Goal: Information Seeking & Learning: Learn about a topic

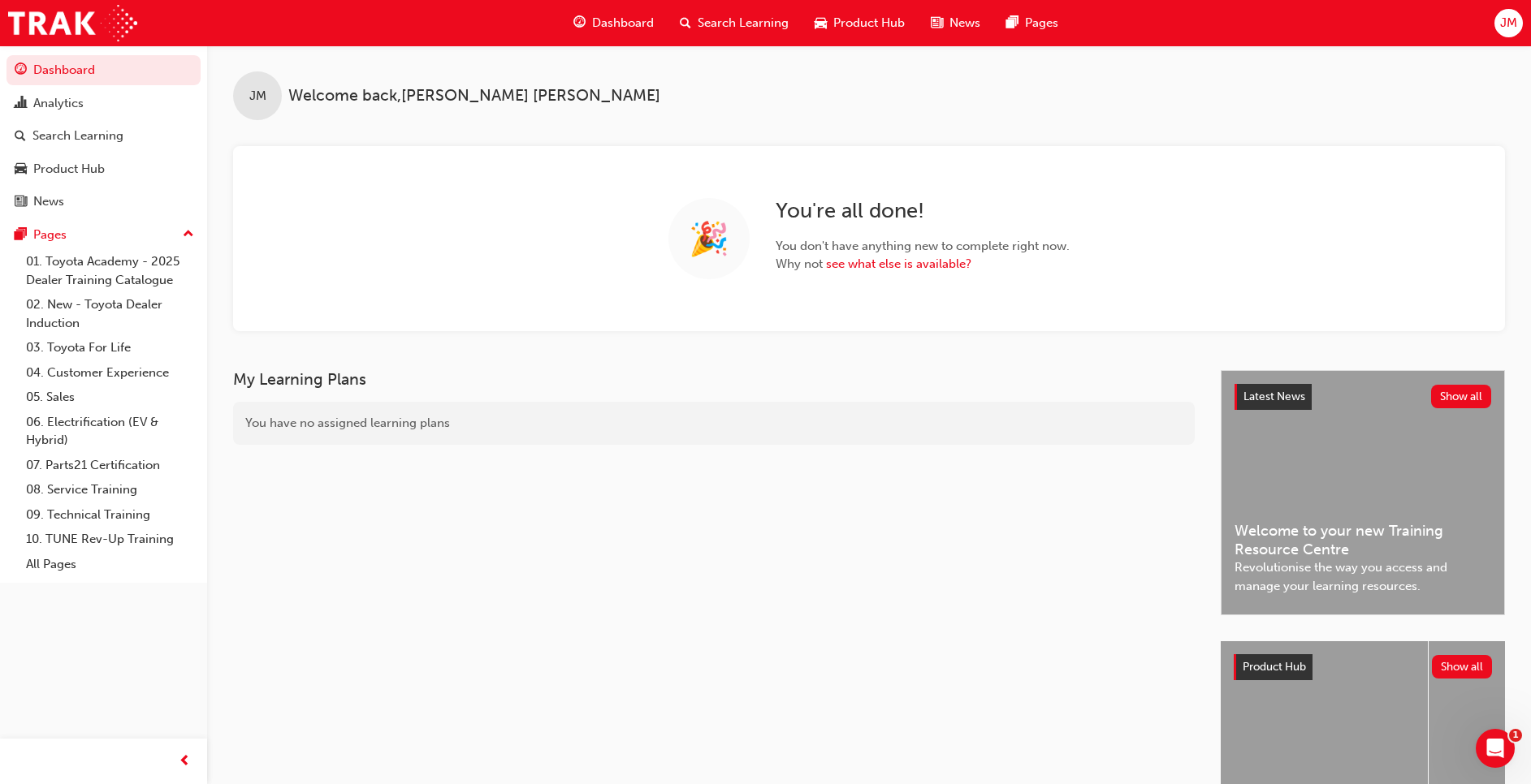
click at [736, 31] on span "Search Learning" at bounding box center [743, 23] width 91 height 19
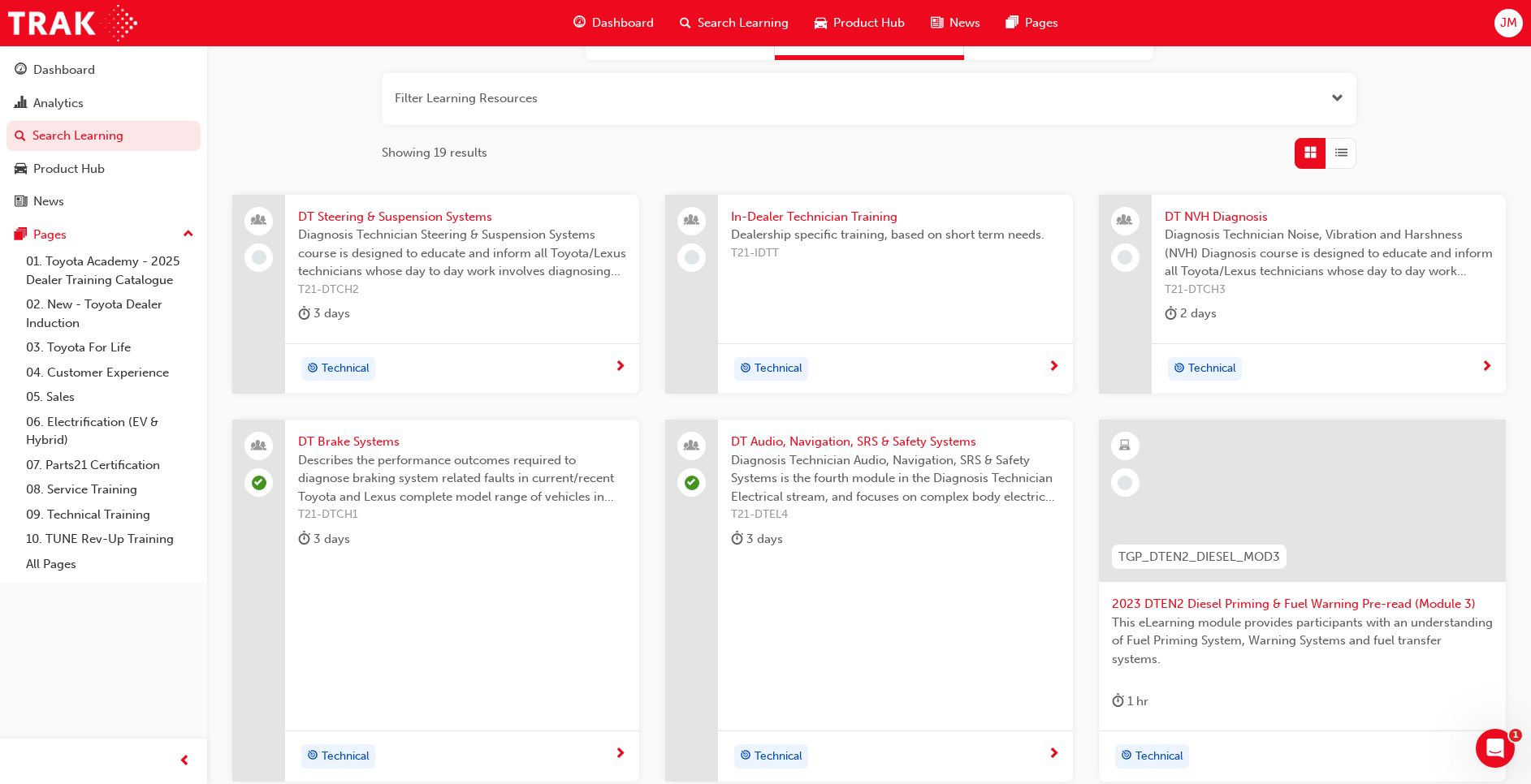
scroll to position [243, 0]
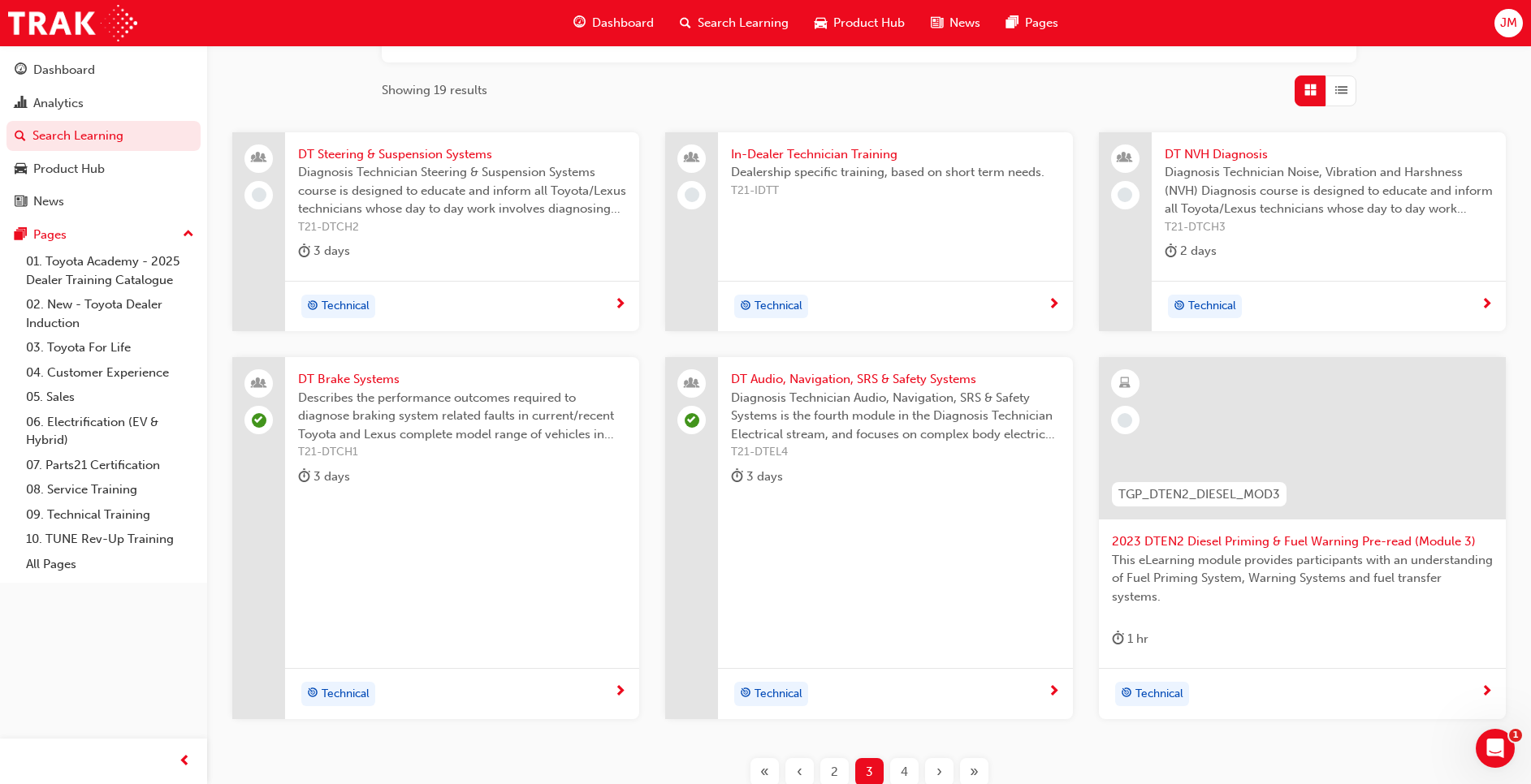
click at [1341, 183] on span "Diagnosis Technician Noise, Vibration and Harshness (NVH) Diagnosis course is d…" at bounding box center [1329, 191] width 328 height 55
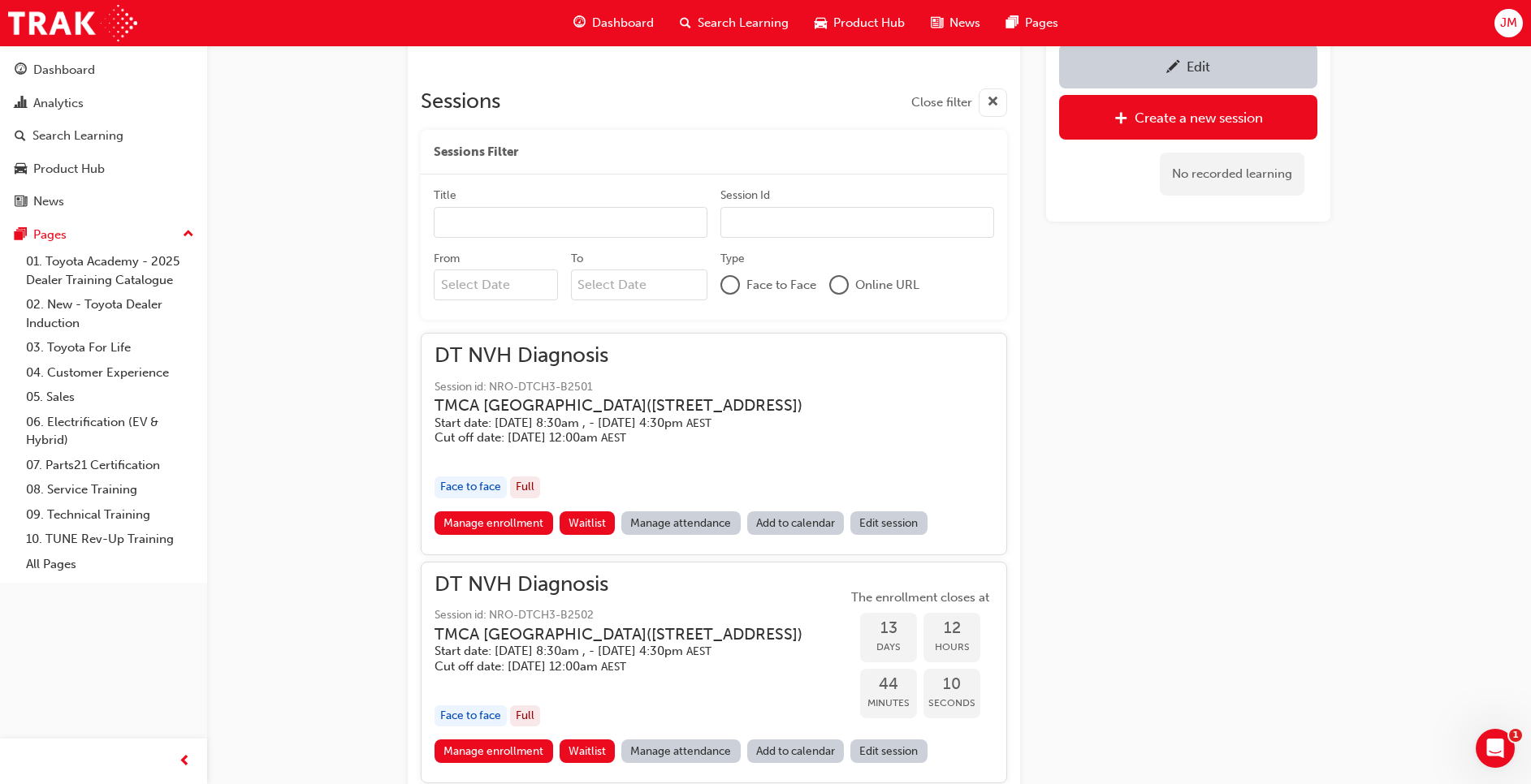
scroll to position [765, 0]
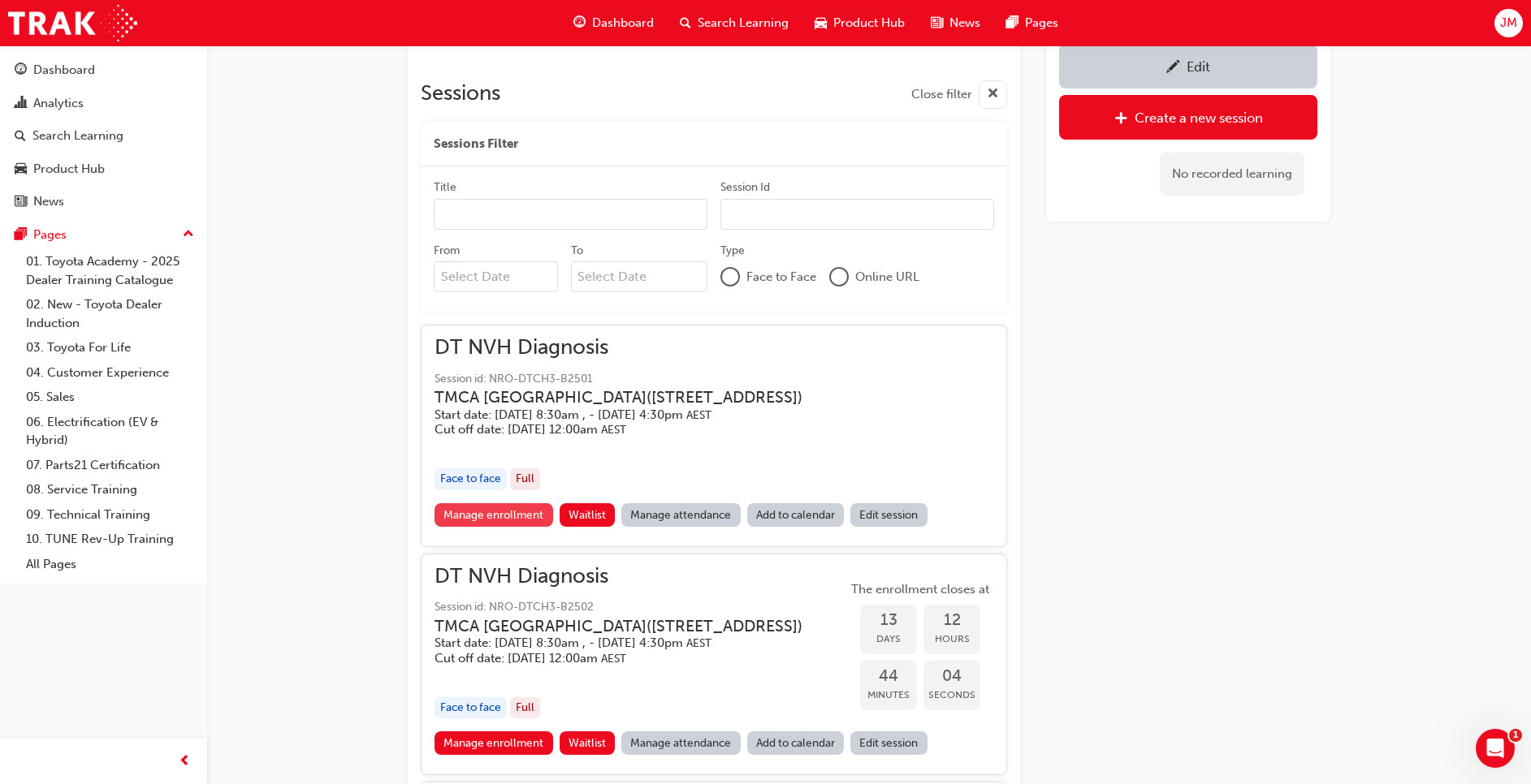
click at [483, 516] on link "Manage enrollment" at bounding box center [494, 515] width 118 height 24
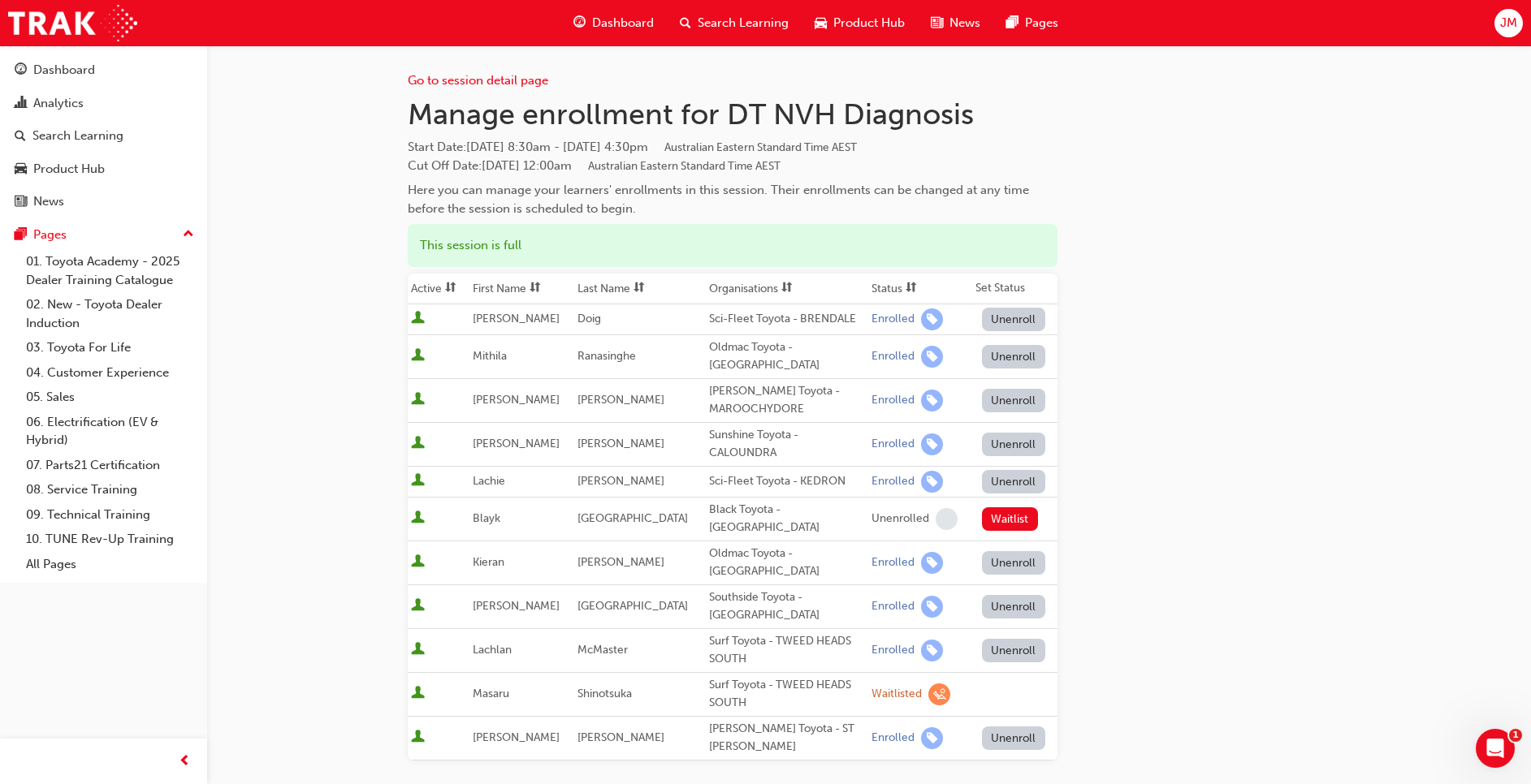
click at [749, 27] on span "Search Learning" at bounding box center [743, 23] width 91 height 19
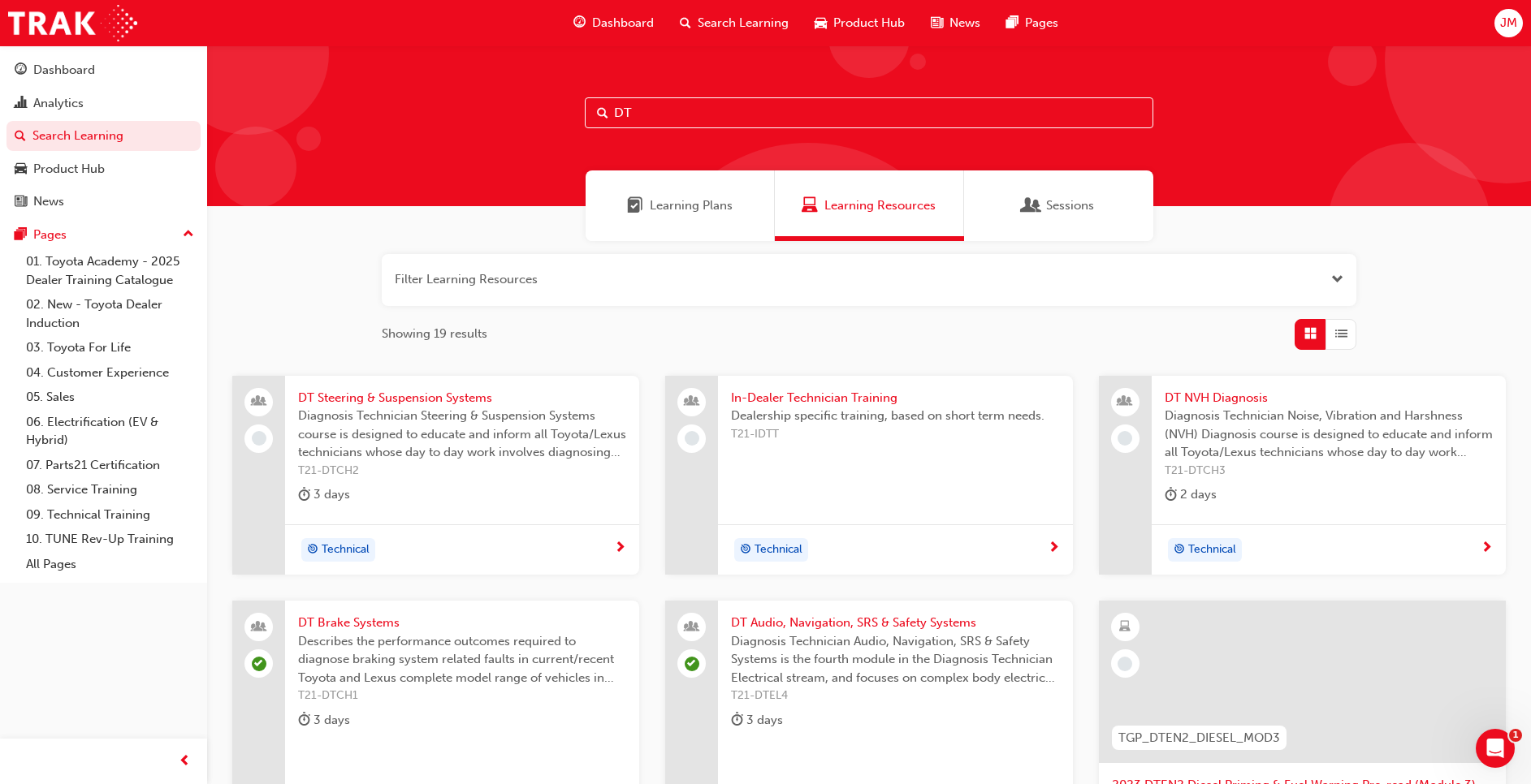
click at [1307, 441] on span "Diagnosis Technician Noise, Vibration and Harshness (NVH) Diagnosis course is d…" at bounding box center [1329, 434] width 328 height 55
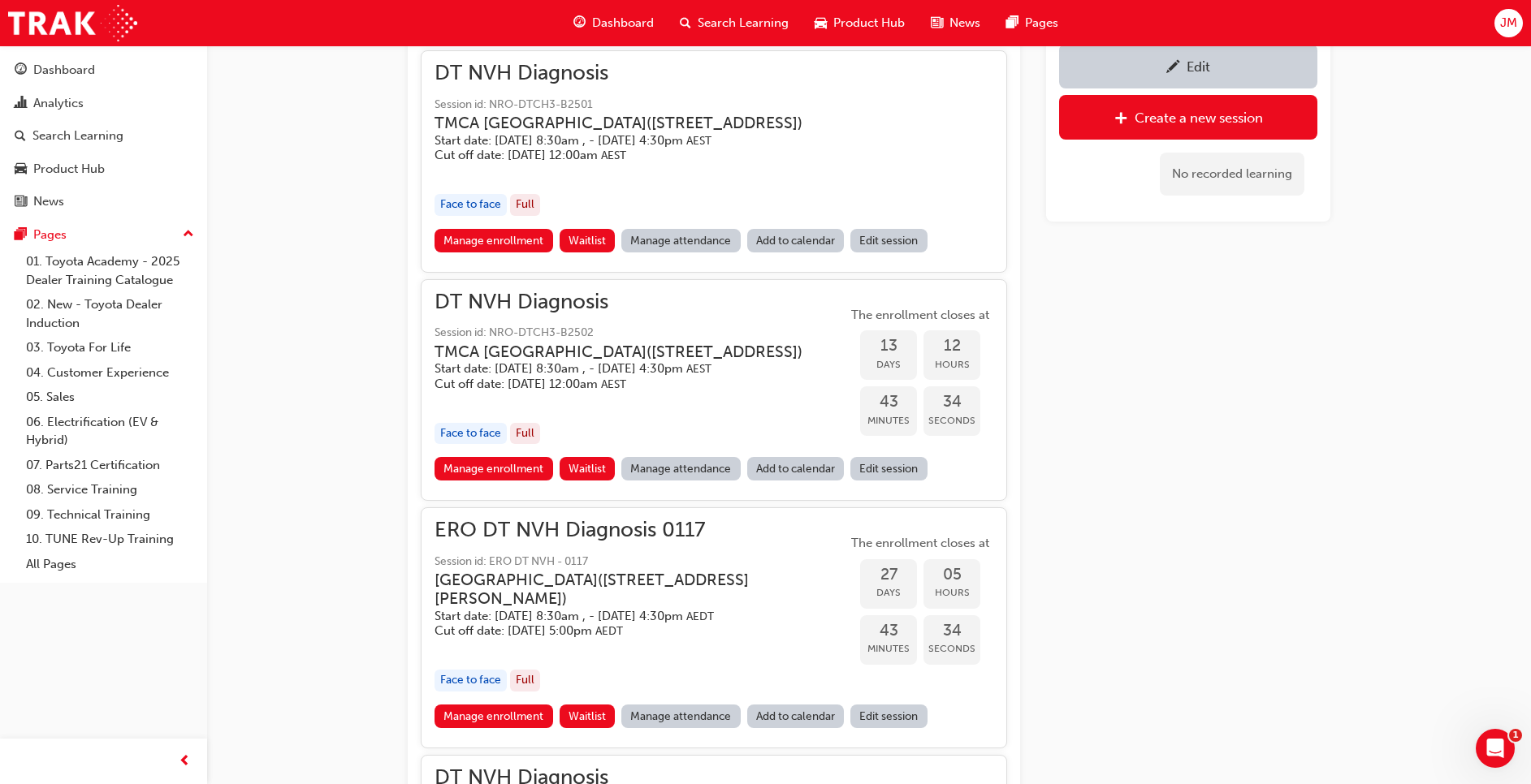
scroll to position [1090, 0]
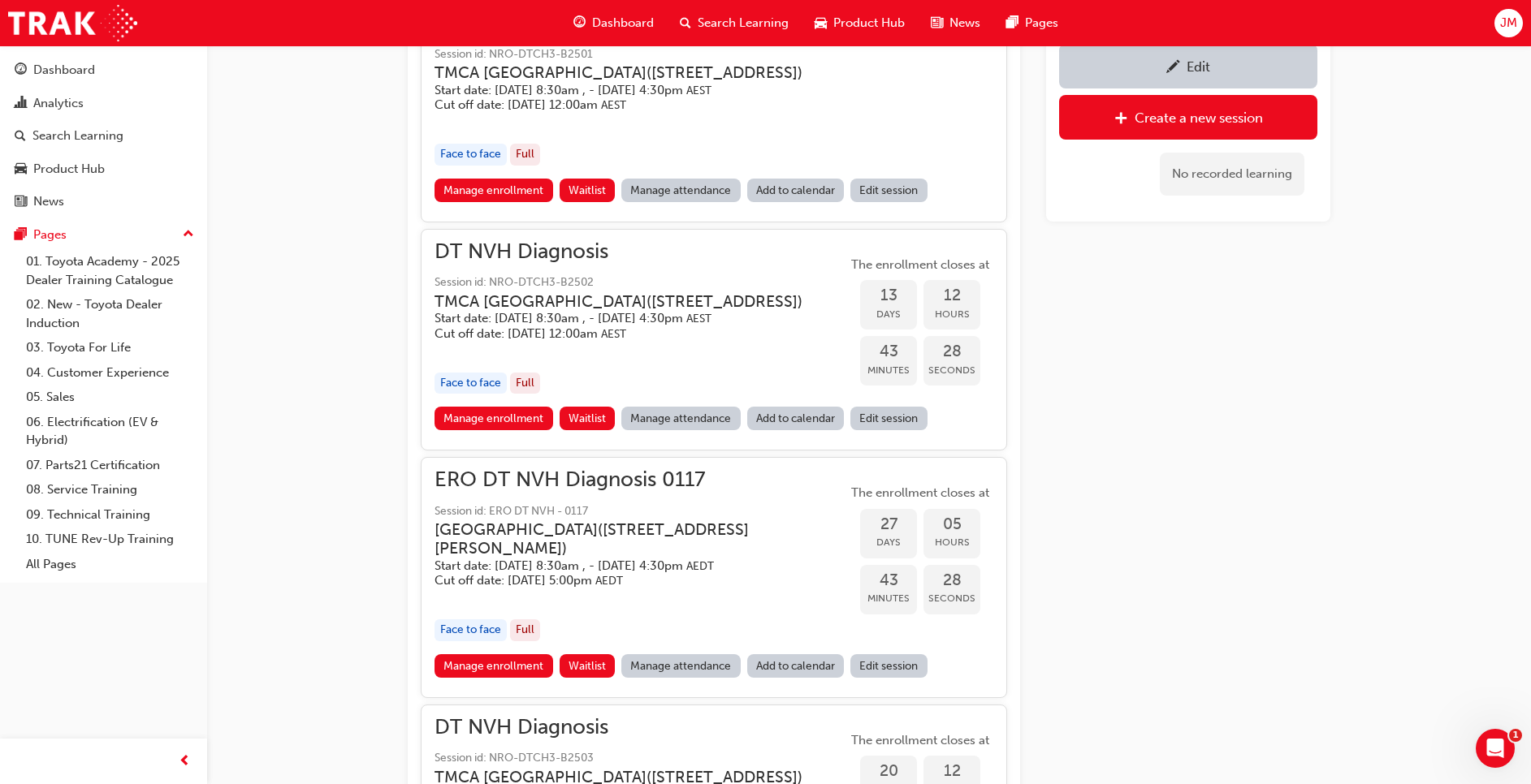
click at [687, 431] on link "Manage attendance" at bounding box center [681, 418] width 119 height 24
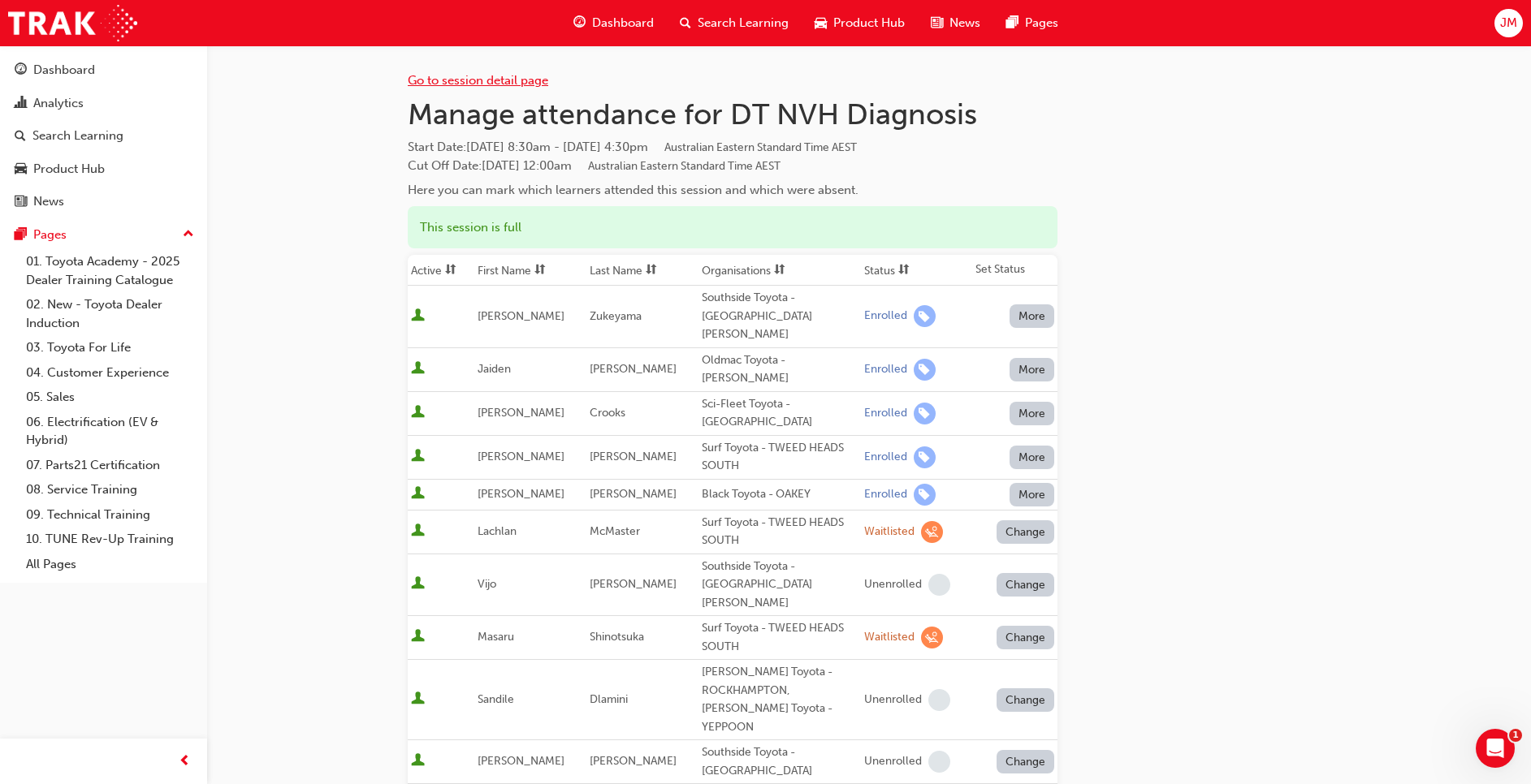
click at [491, 85] on link "Go to session detail page" at bounding box center [478, 81] width 141 height 15
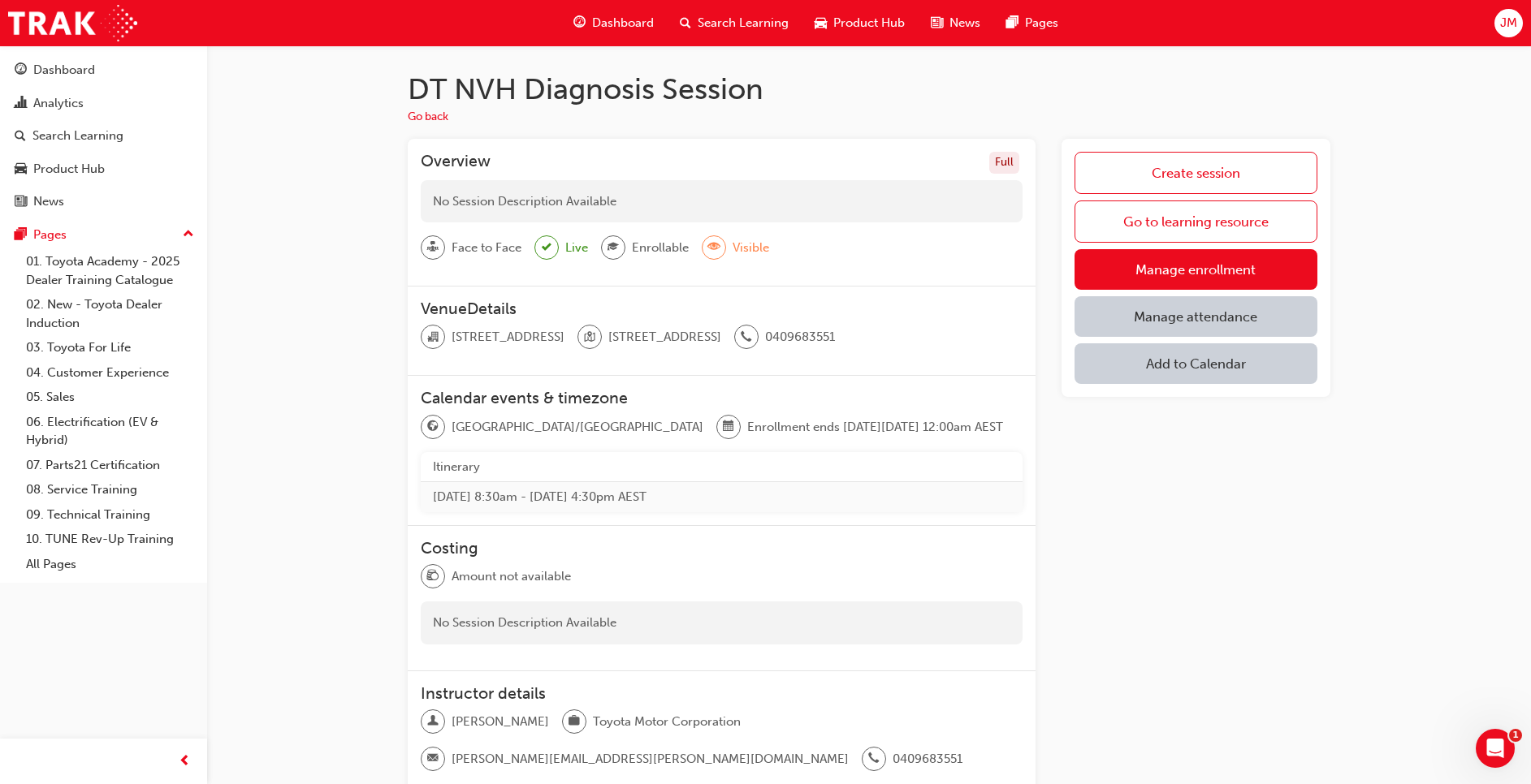
click at [745, 27] on span "Search Learning" at bounding box center [743, 23] width 91 height 19
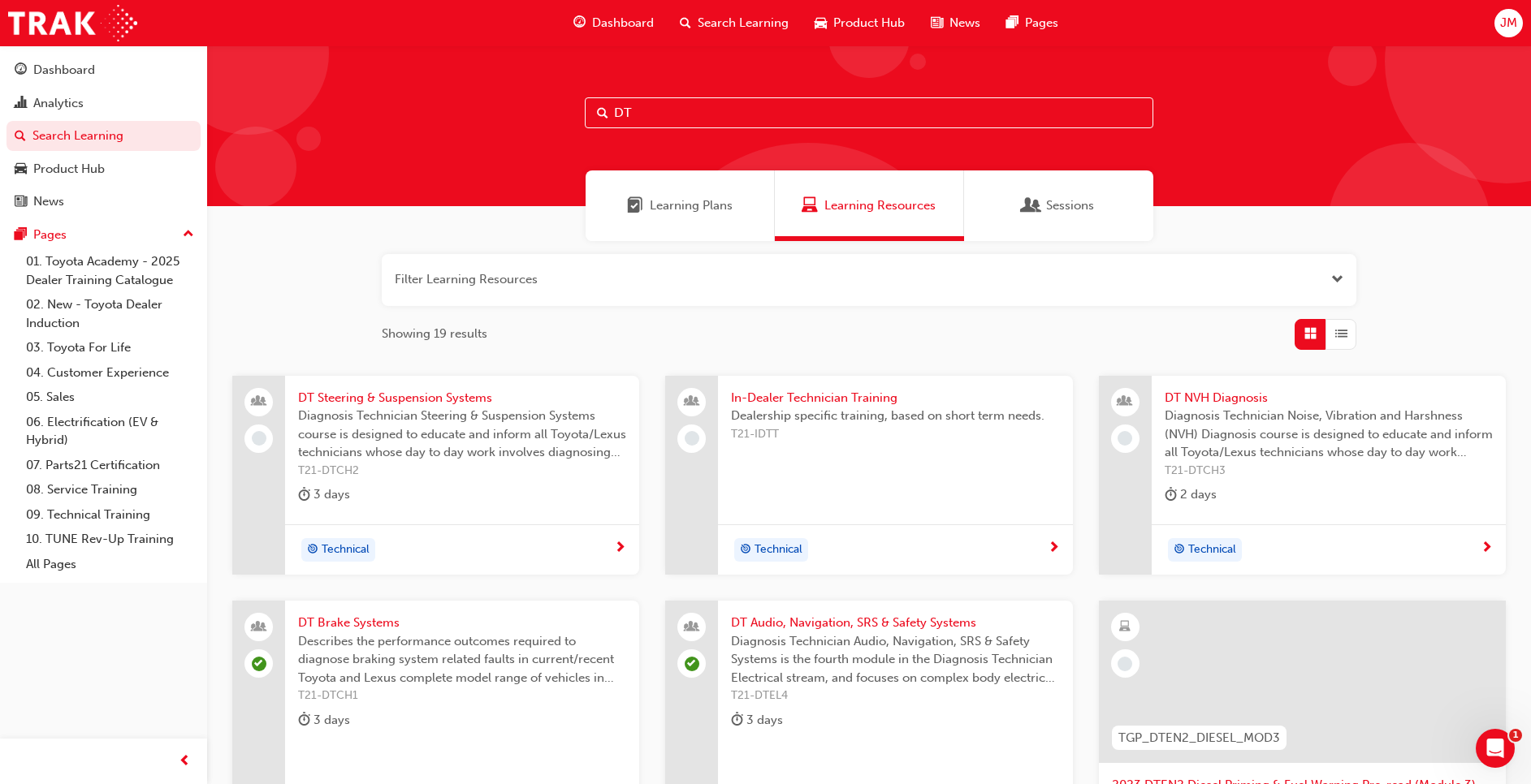
click at [1255, 434] on span "Diagnosis Technician Noise, Vibration and Harshness (NVH) Diagnosis course is d…" at bounding box center [1329, 434] width 328 height 55
